Goal: Task Accomplishment & Management: Manage account settings

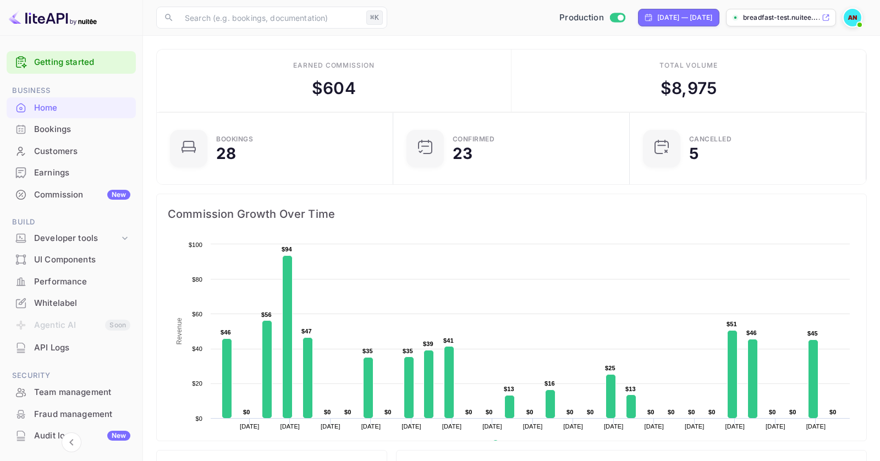
scroll to position [91, 0]
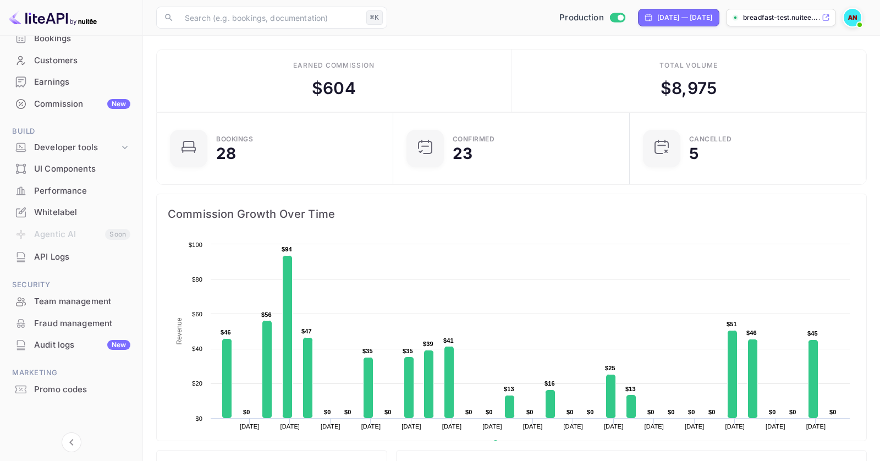
click at [62, 387] on div "Promo codes" at bounding box center [82, 389] width 96 height 13
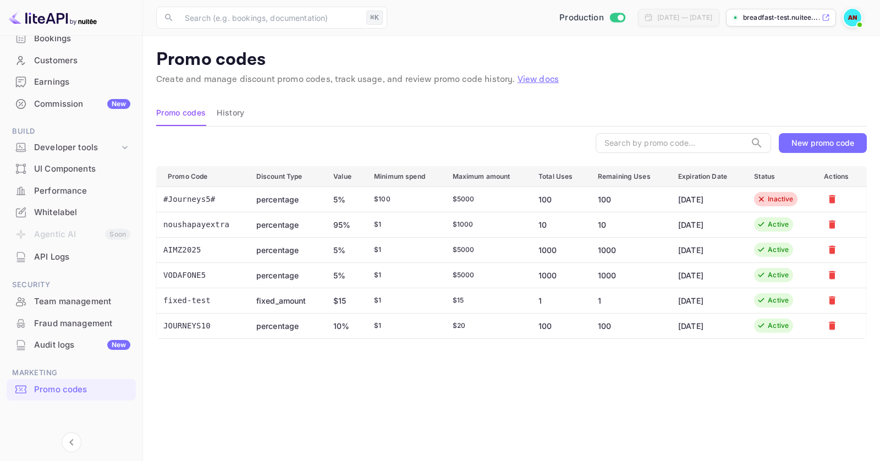
drag, startPoint x: 396, startPoint y: 447, endPoint x: 345, endPoint y: 370, distance: 92.9
click at [345, 370] on div "Promo Code Discount Type Value Minimum spend Maximum amount Total Uses Remainin…" at bounding box center [511, 312] width 711 height 293
drag, startPoint x: 156, startPoint y: 245, endPoint x: 589, endPoint y: 360, distance: 448.6
click at [589, 360] on main "Promo codes Create and manage discount promo codes, track usage, and review pro…" at bounding box center [511, 272] width 737 height 472
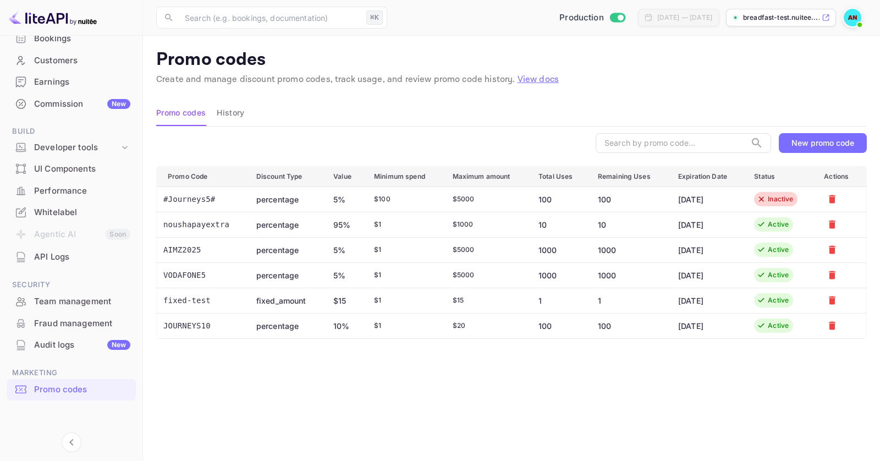
click at [589, 360] on div "Promo Code Discount Type Value Minimum spend Maximum amount Total Uses Remainin…" at bounding box center [511, 312] width 711 height 293
drag, startPoint x: 336, startPoint y: 316, endPoint x: 666, endPoint y: 320, distance: 330.7
click at [666, 320] on tr "JOURNEYS10 percentage 10% $ 1 $ 20 100 100 [DATE] Active" at bounding box center [512, 325] width 710 height 25
click at [664, 380] on div "Promo Code Discount Type Value Minimum spend Maximum amount Total Uses Remainin…" at bounding box center [511, 312] width 711 height 293
click at [596, 327] on td "100" at bounding box center [629, 325] width 80 height 25
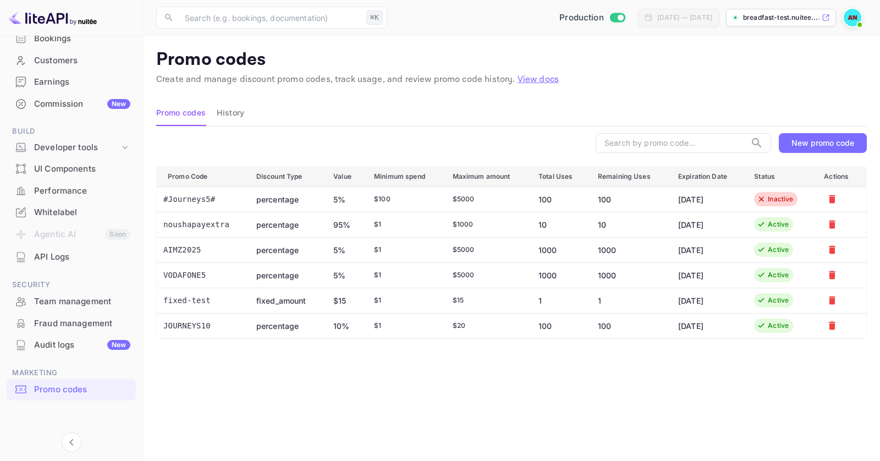
click at [61, 214] on div "Whitelabel" at bounding box center [82, 212] width 96 height 13
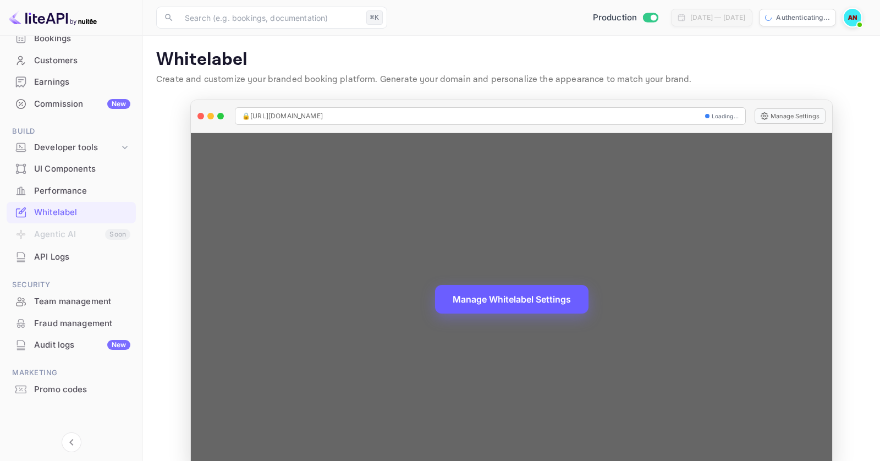
click at [480, 308] on button "Manage Whitelabel Settings" at bounding box center [512, 299] width 154 height 29
click at [527, 303] on button "Manage Whitelabel Settings" at bounding box center [512, 299] width 154 height 29
